Goal: Information Seeking & Learning: Learn about a topic

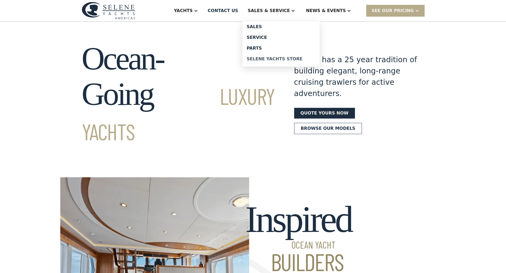
click at [297, 60] on div "Selene Yachts Store" at bounding box center [281, 59] width 69 height 4
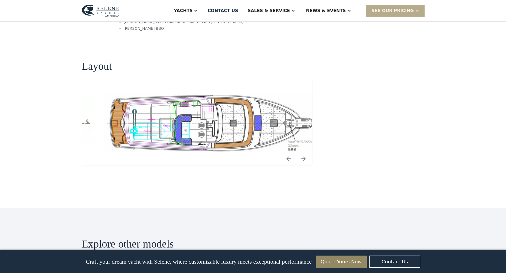
scroll to position [1017, 0]
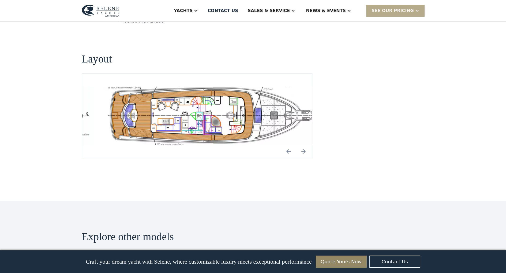
click at [287, 145] on img "Previous slide" at bounding box center [288, 151] width 13 height 13
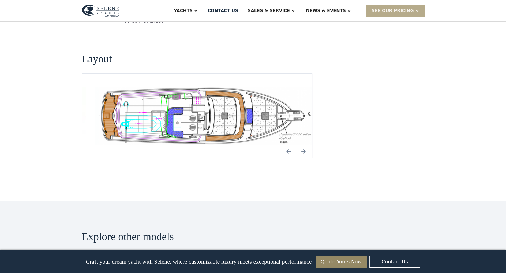
click at [287, 145] on img "Previous slide" at bounding box center [288, 151] width 13 height 13
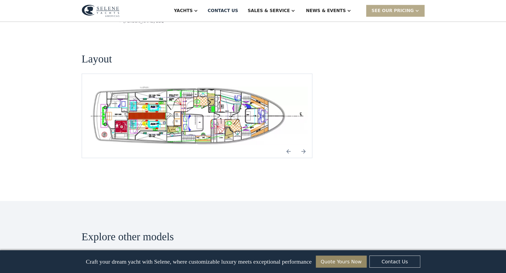
click at [123, 91] on img "open lightbox" at bounding box center [197, 115] width 222 height 58
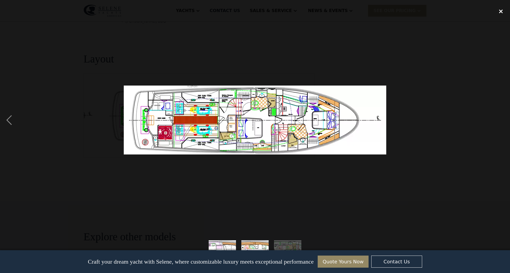
click at [504, 10] on div "close lightbox" at bounding box center [501, 11] width 18 height 12
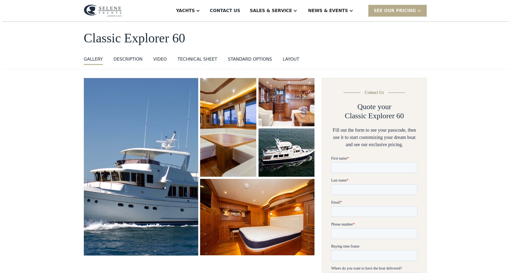
scroll to position [0, 0]
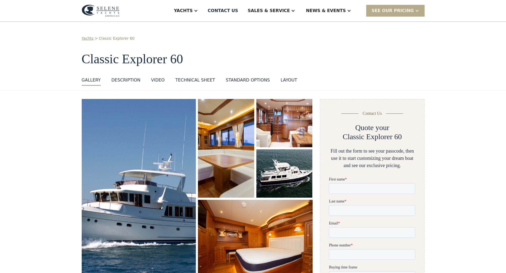
click at [248, 225] on img "open lightbox" at bounding box center [255, 237] width 121 height 81
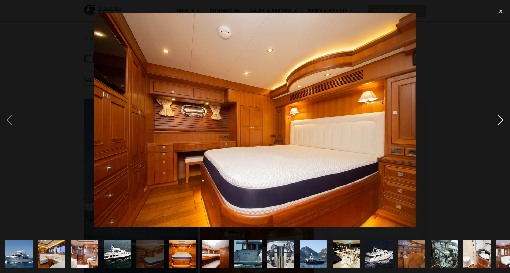
click at [499, 122] on div "next image" at bounding box center [501, 119] width 18 height 229
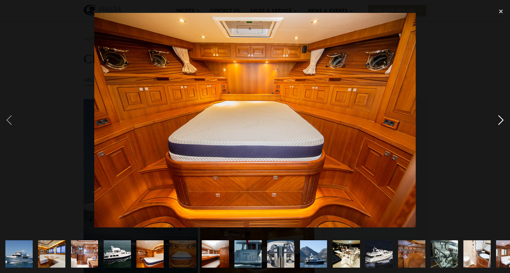
click at [499, 122] on div "next image" at bounding box center [501, 119] width 18 height 229
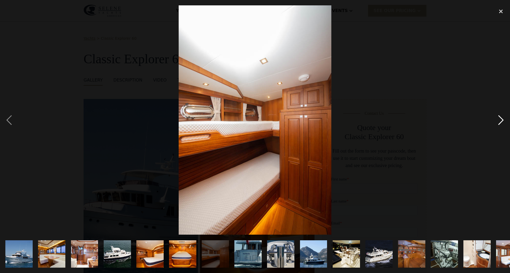
click at [499, 122] on div "next image" at bounding box center [501, 119] width 18 height 229
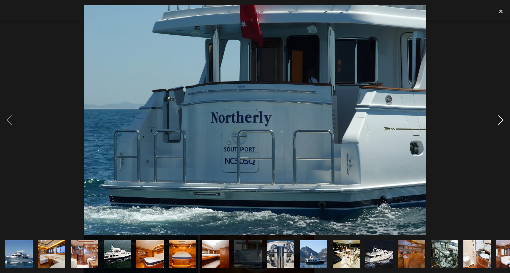
click at [499, 122] on div "next image" at bounding box center [501, 119] width 18 height 229
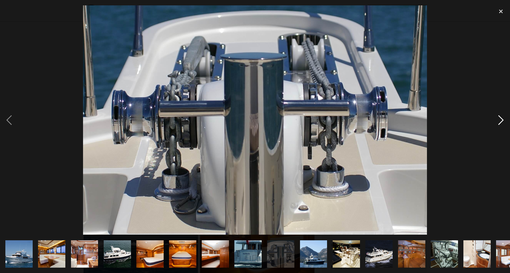
click at [499, 122] on div "next image" at bounding box center [501, 119] width 18 height 229
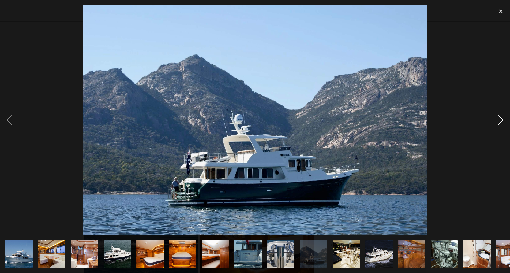
click at [499, 122] on div "next image" at bounding box center [501, 119] width 18 height 229
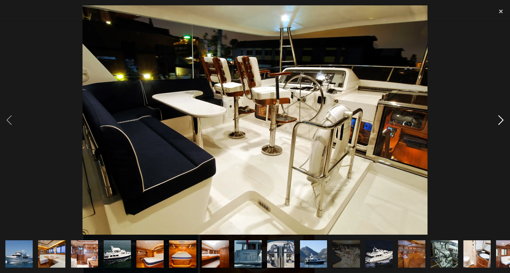
click at [499, 122] on div "next image" at bounding box center [501, 119] width 18 height 229
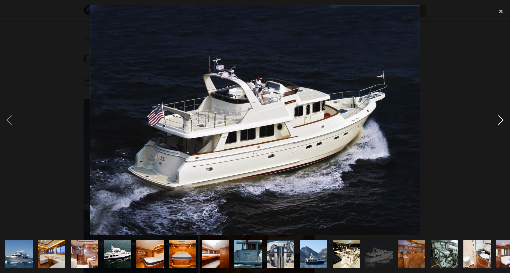
click at [499, 122] on div "next image" at bounding box center [501, 119] width 18 height 229
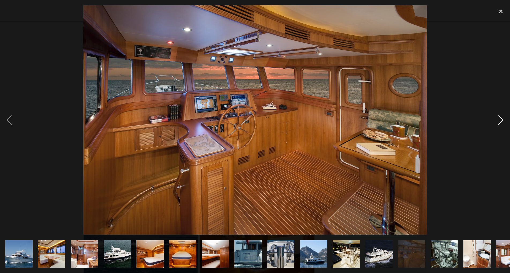
click at [499, 122] on div "next image" at bounding box center [501, 119] width 18 height 229
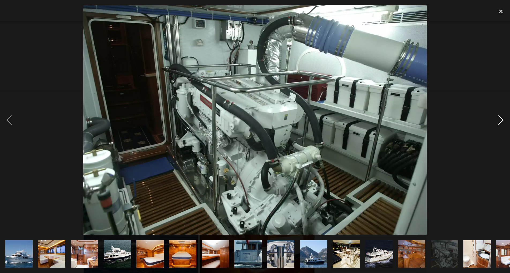
click at [499, 122] on div "next image" at bounding box center [501, 119] width 18 height 229
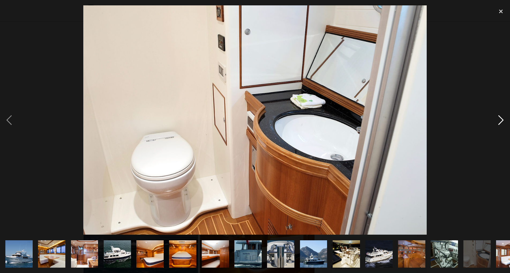
click at [499, 122] on div "next image" at bounding box center [501, 119] width 18 height 229
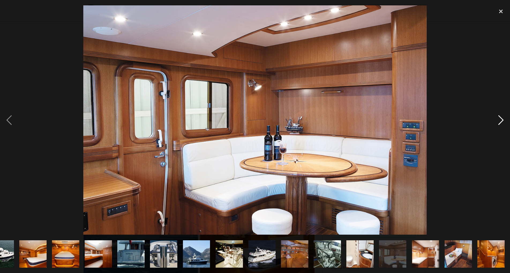
scroll to position [0, 117]
click at [499, 122] on div "next image" at bounding box center [501, 119] width 18 height 229
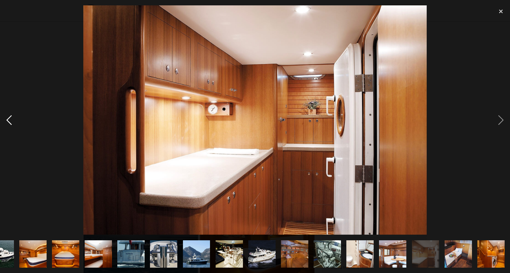
click at [8, 122] on div "previous image" at bounding box center [9, 119] width 18 height 229
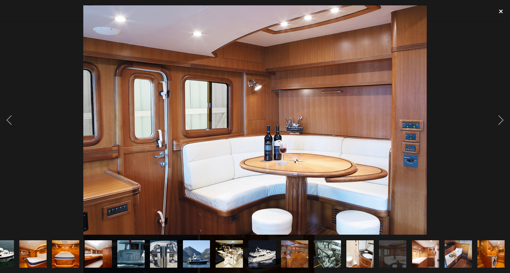
click at [500, 14] on div "close lightbox" at bounding box center [501, 11] width 18 height 12
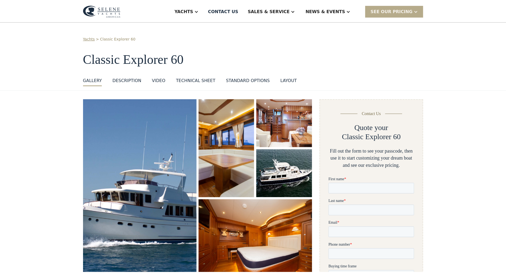
scroll to position [0, 0]
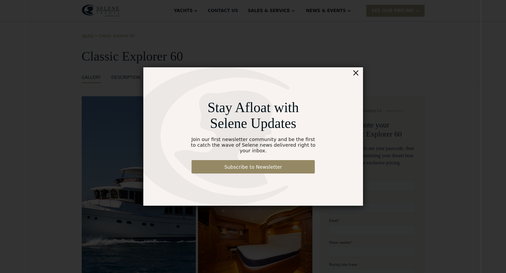
click at [361, 77] on div "Stay Afloat with Selene Updates Join our first newsletter community and be the …" at bounding box center [253, 136] width 220 height 138
click at [358, 77] on div "×" at bounding box center [356, 72] width 8 height 11
